Goal: Find specific page/section: Find specific page/section

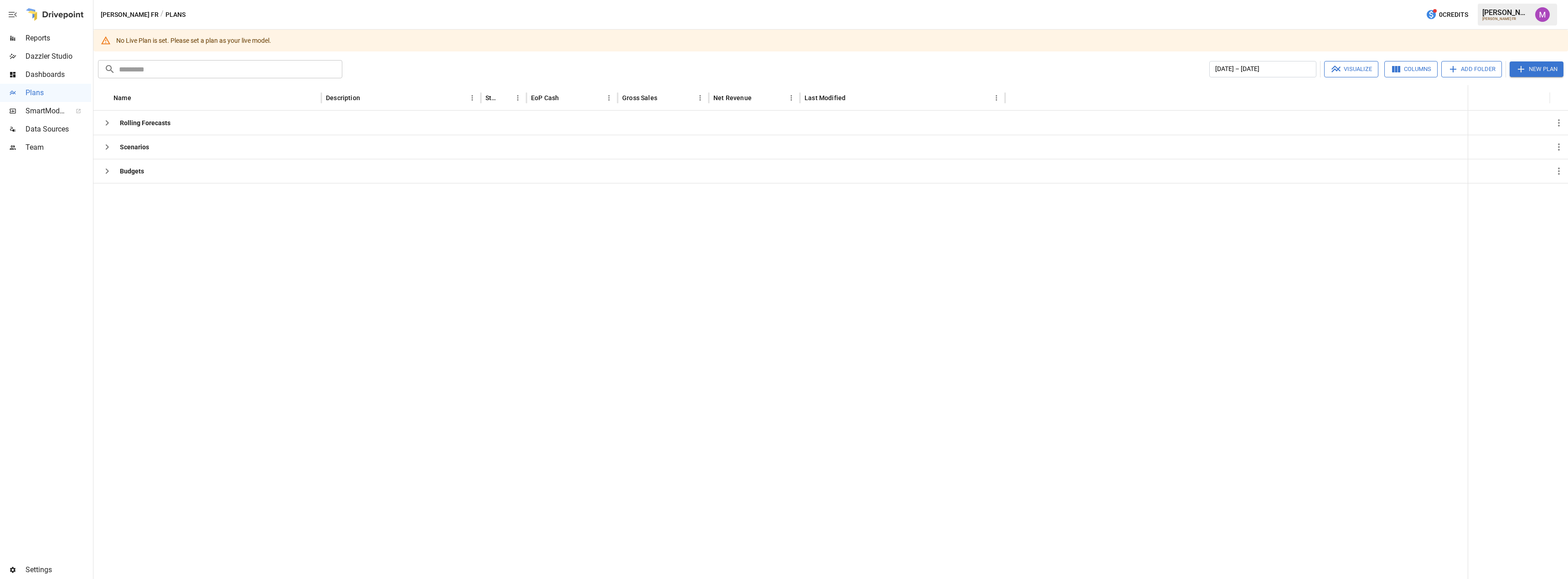
click at [33, 575] on span "Settings" at bounding box center [59, 570] width 66 height 11
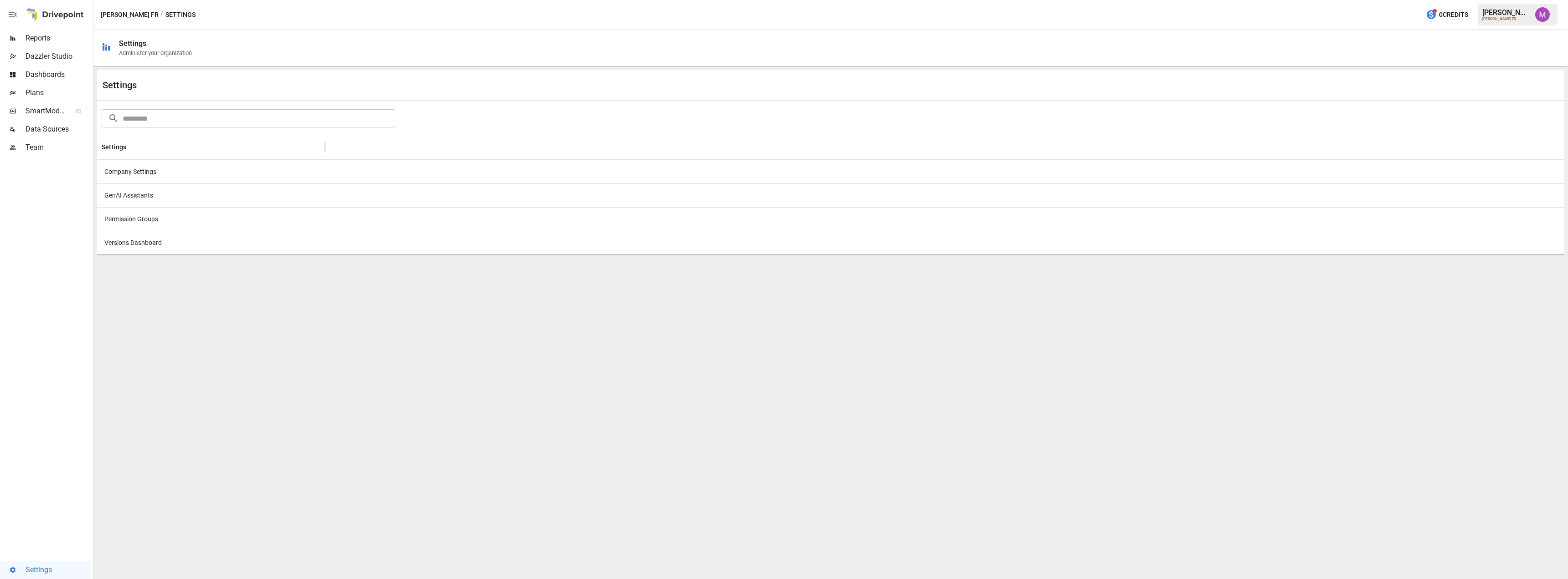
click at [144, 172] on div "Company Settings" at bounding box center [211, 172] width 228 height 24
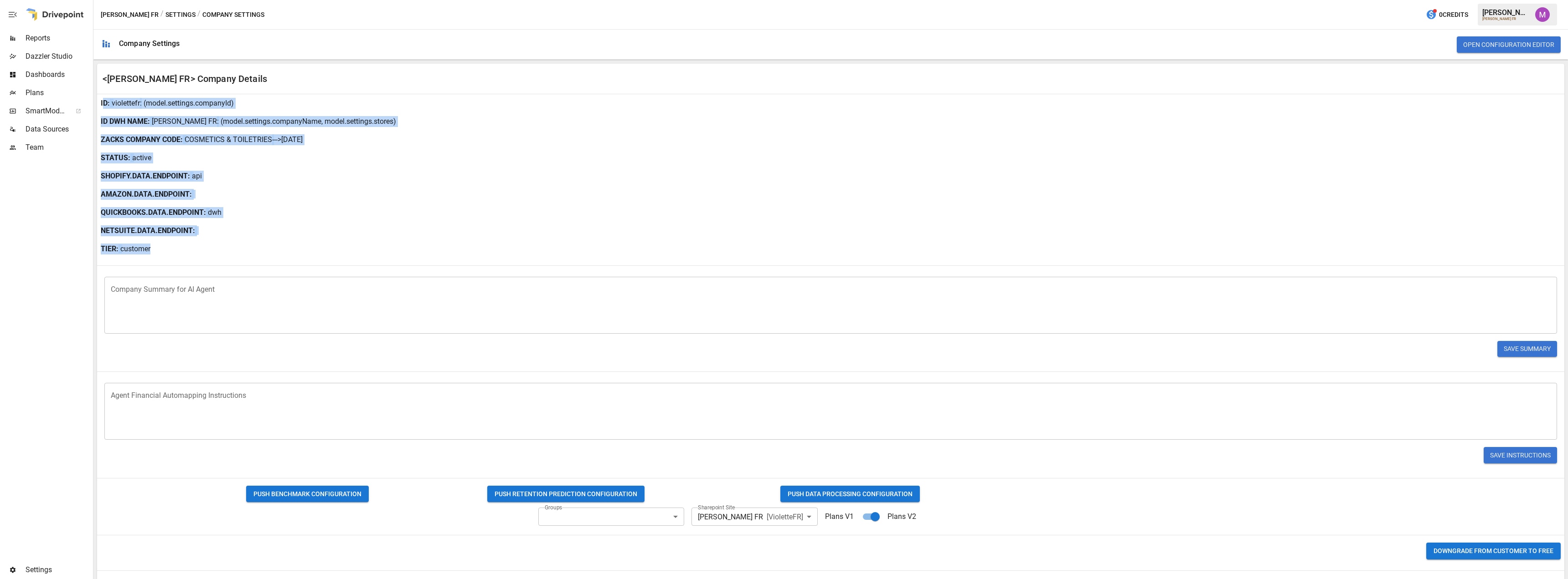
drag, startPoint x: 218, startPoint y: 244, endPoint x: 104, endPoint y: 107, distance: 178.2
click at [104, 107] on div "**********" at bounding box center [831, 329] width 1467 height 469
click at [157, 254] on div "TIER: customer" at bounding box center [831, 249] width 1467 height 18
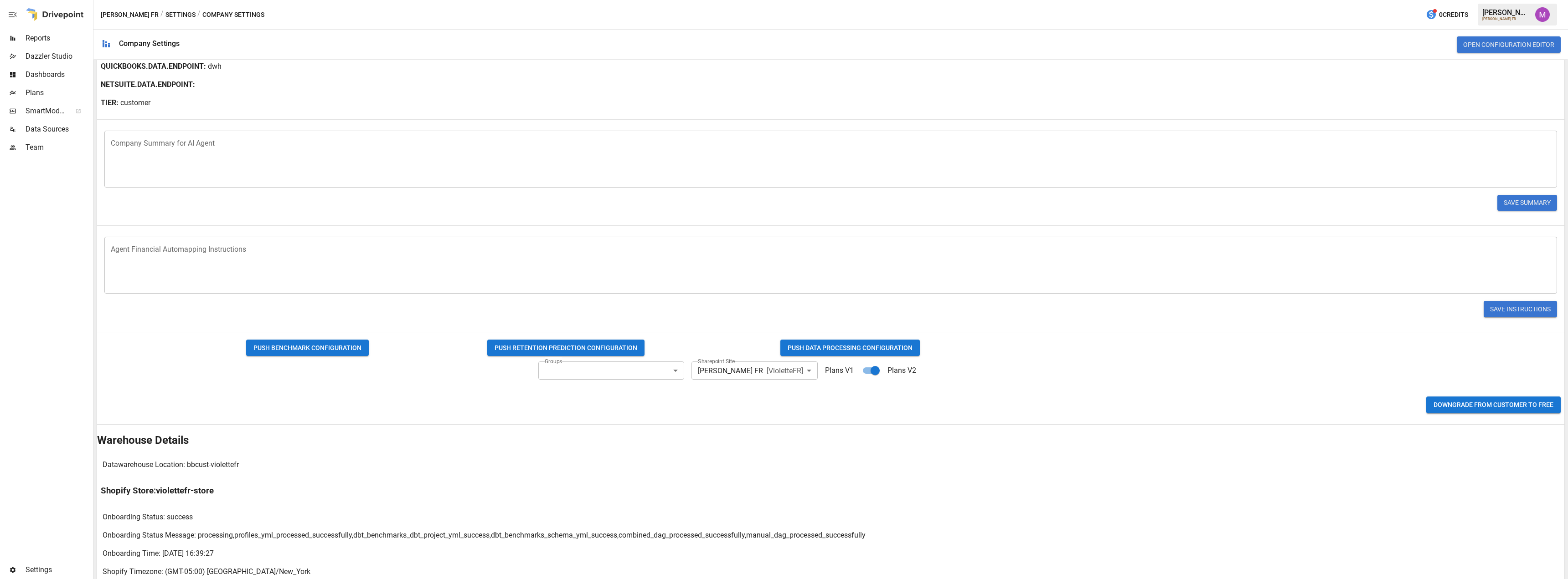
scroll to position [153, 0]
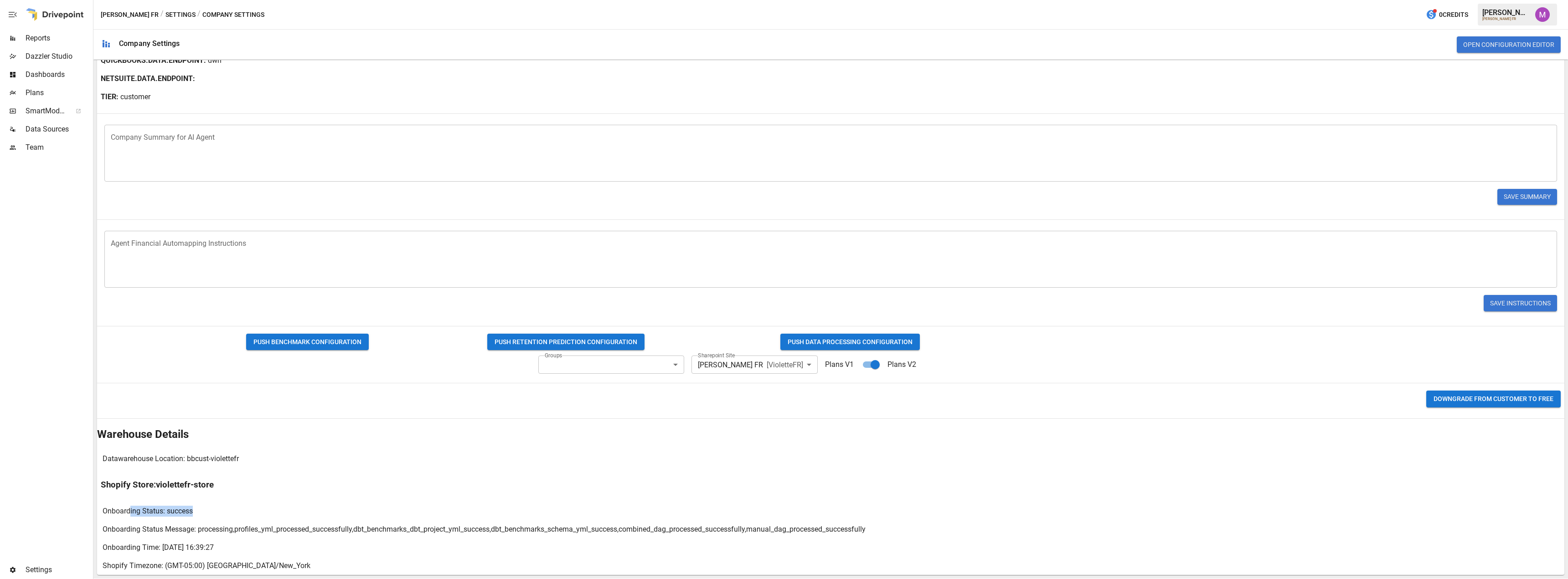
drag, startPoint x: 205, startPoint y: 514, endPoint x: 128, endPoint y: 514, distance: 77.0
click at [128, 514] on div "Onboarding Status: success" at bounding box center [831, 511] width 1467 height 18
click at [128, 514] on p "Onboarding Status: success" at bounding box center [147, 511] width 90 height 11
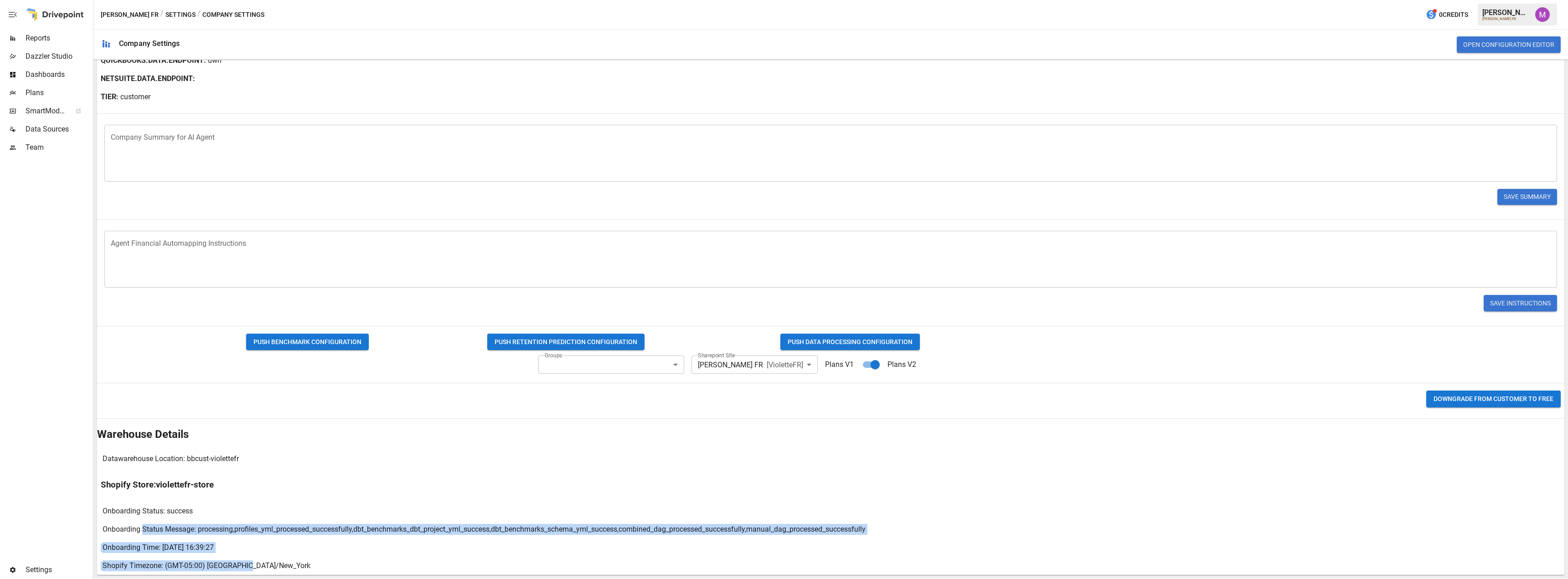
drag, startPoint x: 141, startPoint y: 527, endPoint x: 249, endPoint y: 561, distance: 113.2
click at [249, 561] on div "Shopify Store: violettefr-store Onboarding Status: success Onboarding Status Me…" at bounding box center [831, 522] width 1467 height 107
click at [249, 561] on p "Shopify Timezone: (GMT-05:00) [GEOGRAPHIC_DATA]/New_York" at bounding box center [206, 566] width 208 height 11
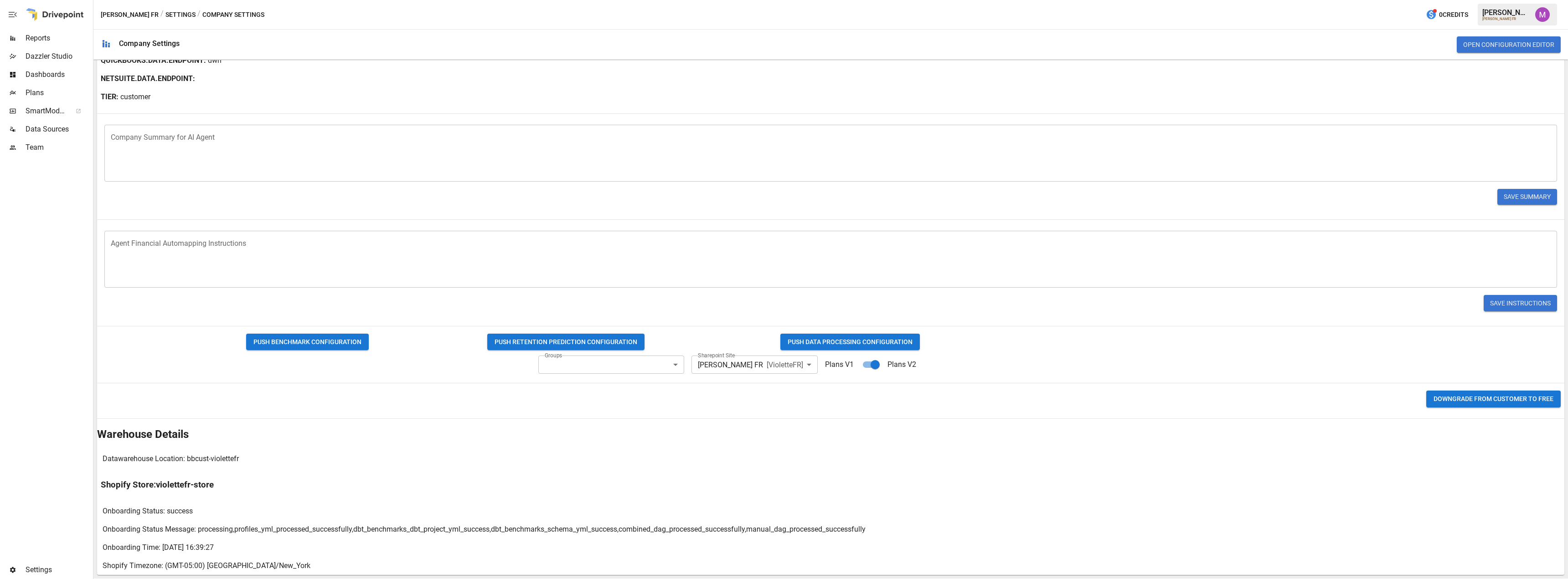
click at [46, 133] on span "Data Sources" at bounding box center [59, 129] width 66 height 11
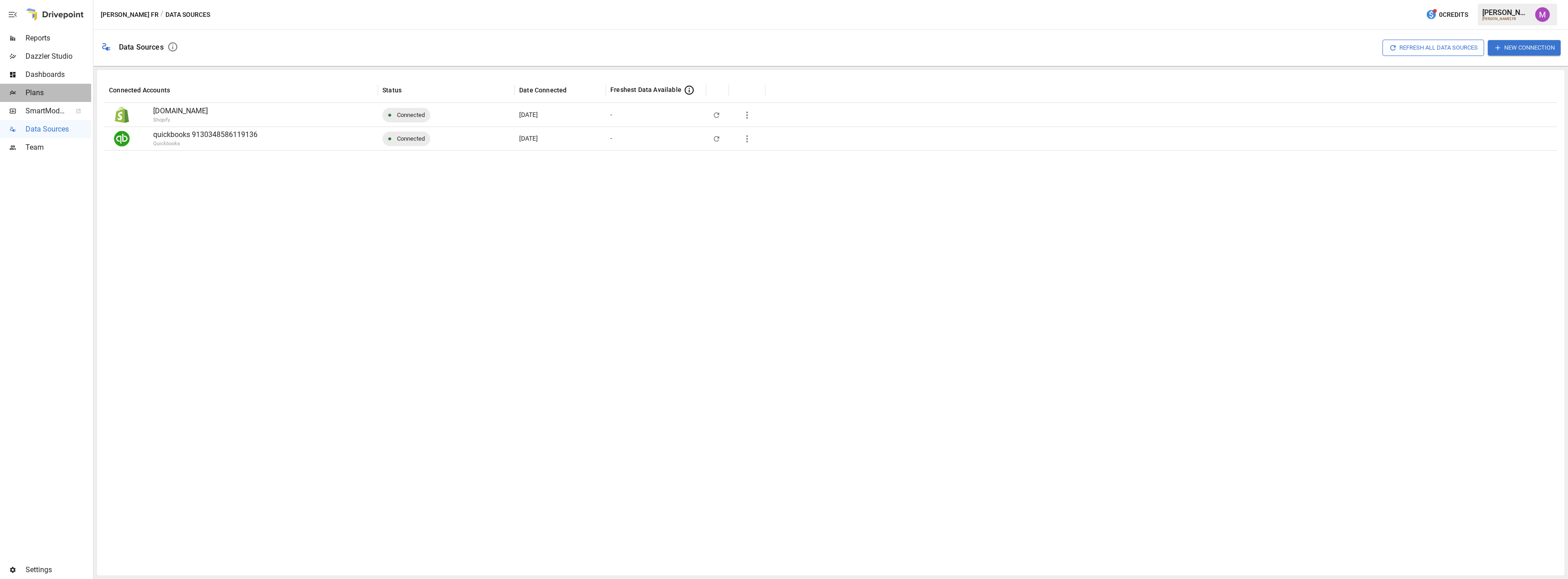
click at [55, 90] on span "Plans" at bounding box center [59, 92] width 66 height 11
